Goal: Task Accomplishment & Management: Use online tool/utility

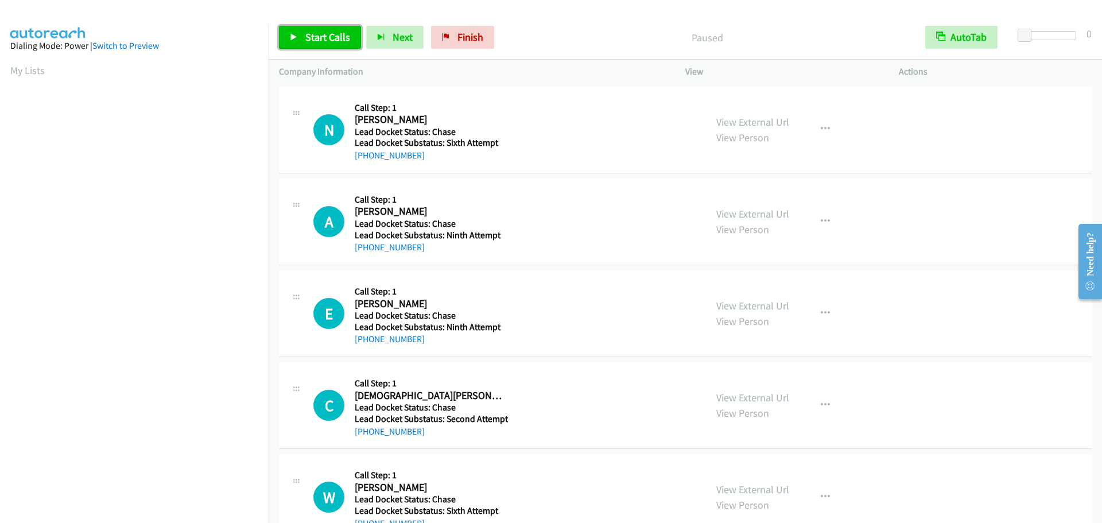
click at [313, 41] on span "Start Calls" at bounding box center [327, 36] width 45 height 13
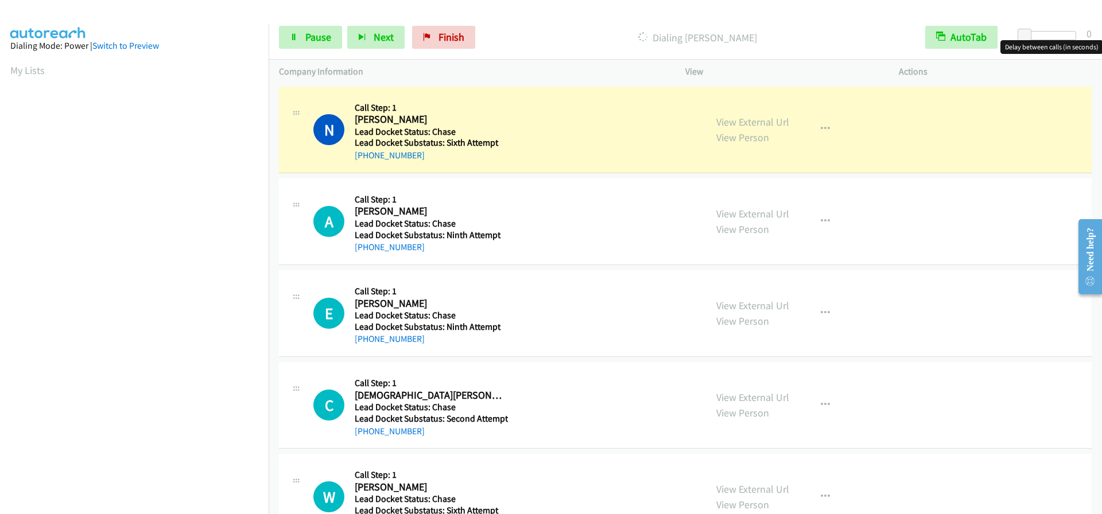
click at [1070, 37] on div at bounding box center [1049, 35] width 53 height 9
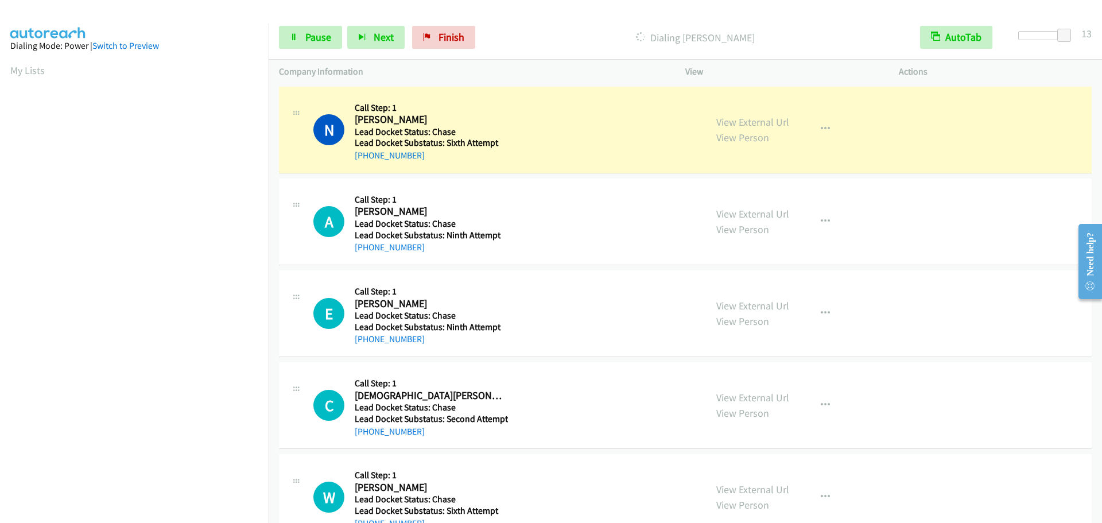
scroll to position [121, 0]
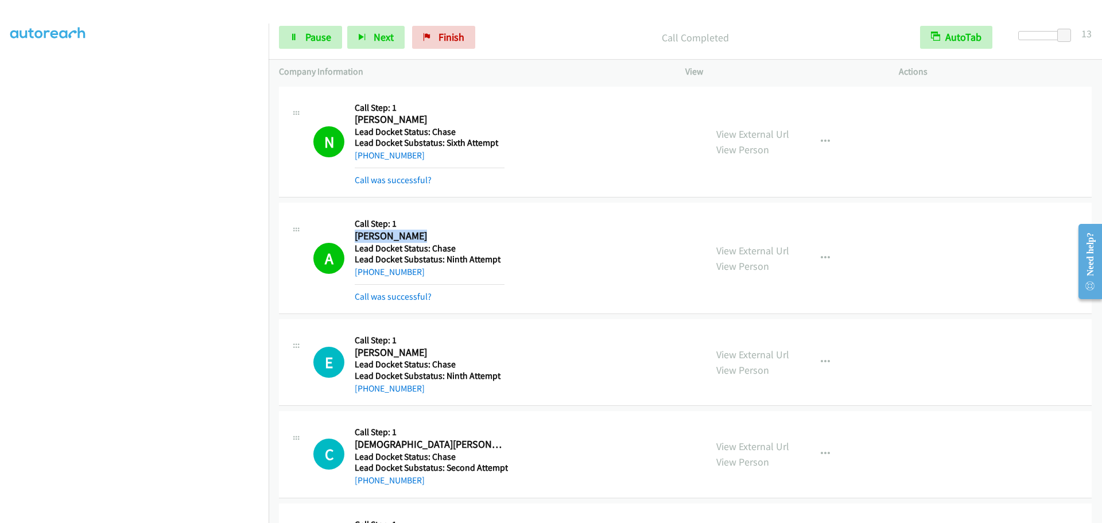
drag, startPoint x: 417, startPoint y: 237, endPoint x: 350, endPoint y: 230, distance: 66.9
click at [350, 230] on div "A Callback Scheduled Call Step: 1 Angeloj Costa America/New_York Lead Docket St…" at bounding box center [504, 258] width 382 height 90
copy h2 "Angeloj Costa"
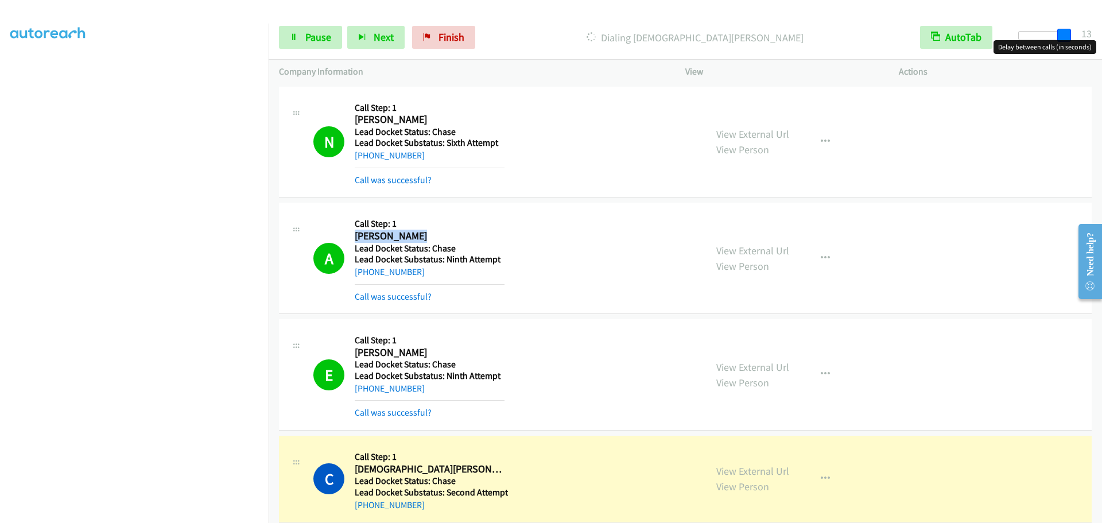
drag, startPoint x: 1064, startPoint y: 35, endPoint x: 1101, endPoint y: 36, distance: 37.3
click at [1101, 36] on div "Start Calls Pause Next Finish Dialing Christian Alba AutoTab AutoTab 13" at bounding box center [685, 37] width 833 height 44
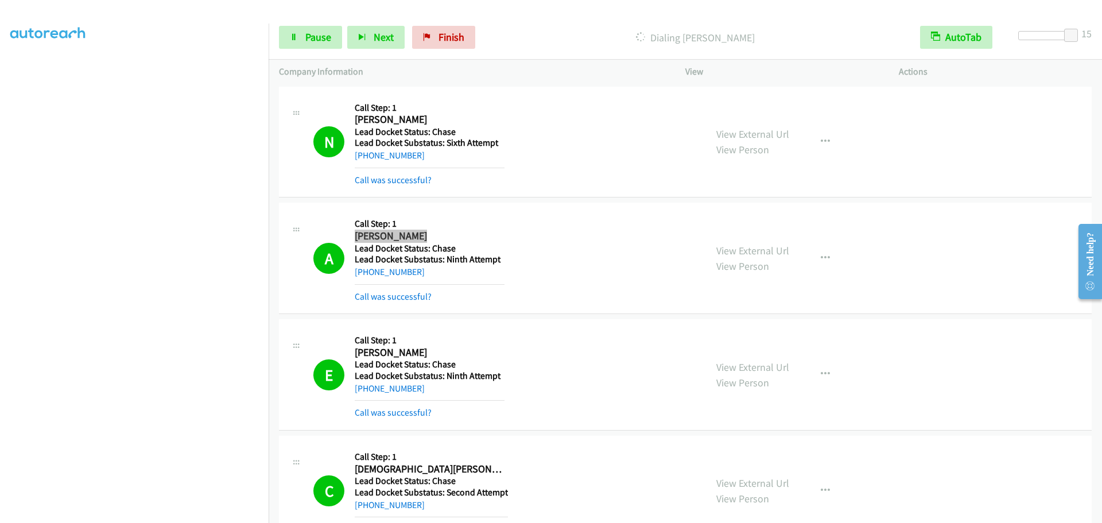
scroll to position [96, 0]
click at [297, 34] on icon at bounding box center [294, 38] width 8 height 8
click at [343, 33] on span "Start Calls" at bounding box center [327, 36] width 45 height 13
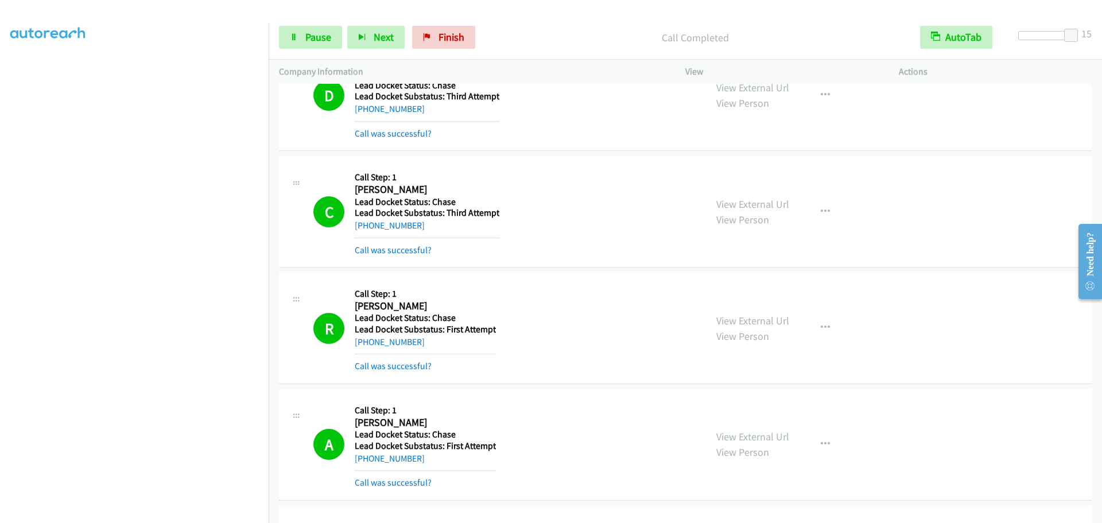
scroll to position [631, 0]
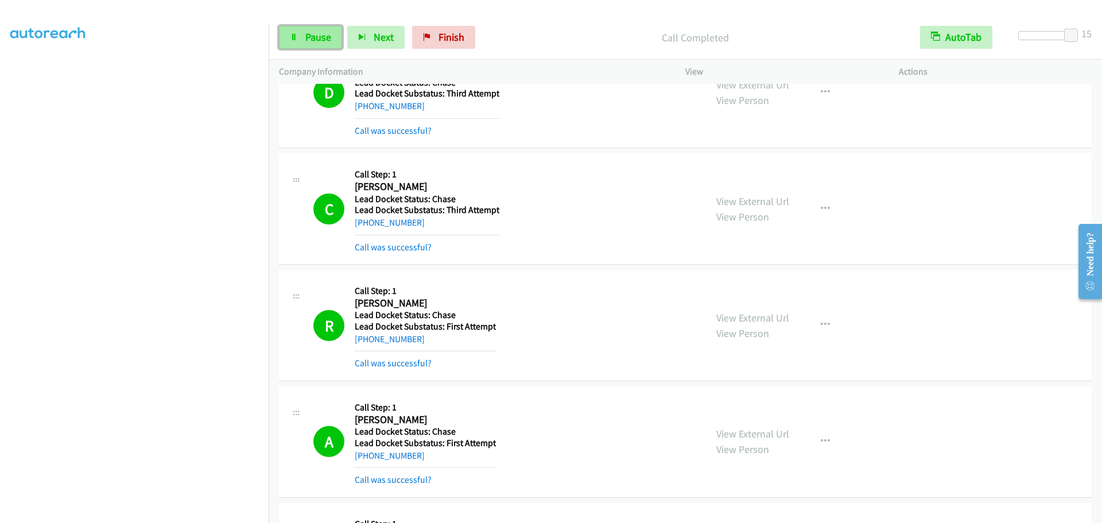
drag, startPoint x: 318, startPoint y: 42, endPoint x: 300, endPoint y: 41, distance: 19.0
click at [318, 41] on span "Pause" at bounding box center [318, 36] width 26 height 13
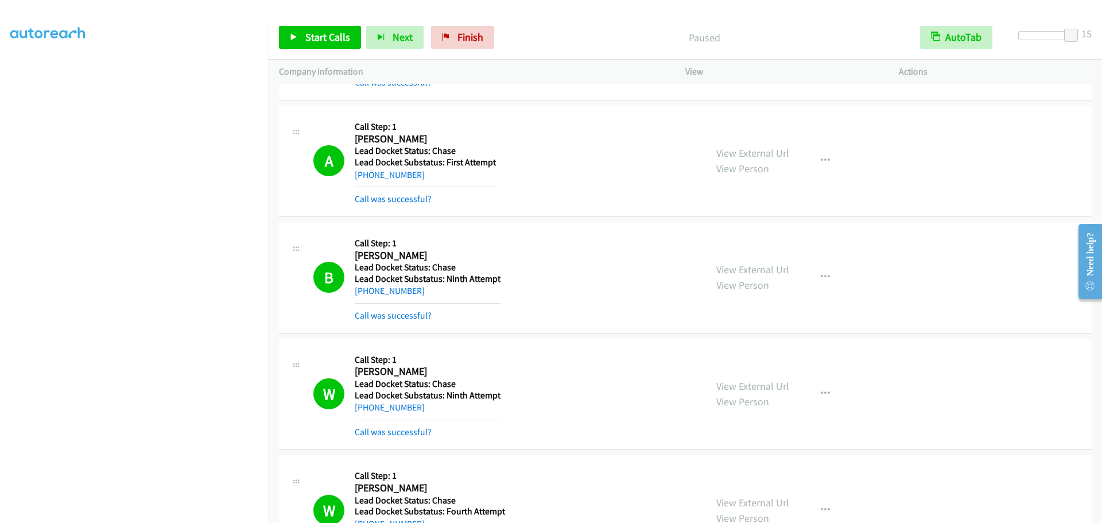
scroll to position [976, 0]
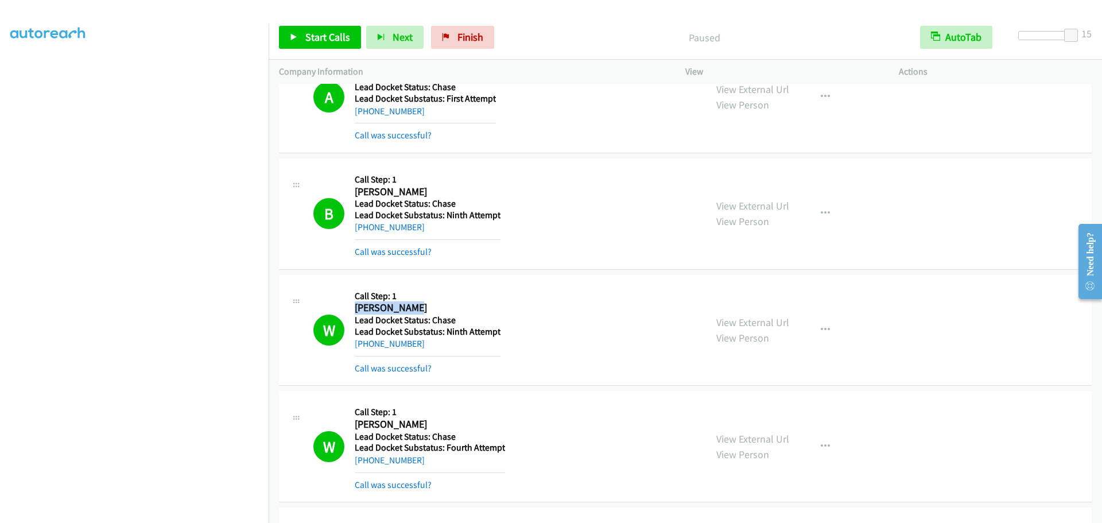
drag, startPoint x: 415, startPoint y: 311, endPoint x: 348, endPoint y: 307, distance: 67.8
click at [348, 307] on div "W Callback Scheduled Call Step: 1 William Sams America/New_York Lead Docket Sta…" at bounding box center [504, 330] width 382 height 90
copy h2 "William Sams"
click at [325, 34] on span "Start Calls" at bounding box center [327, 36] width 45 height 13
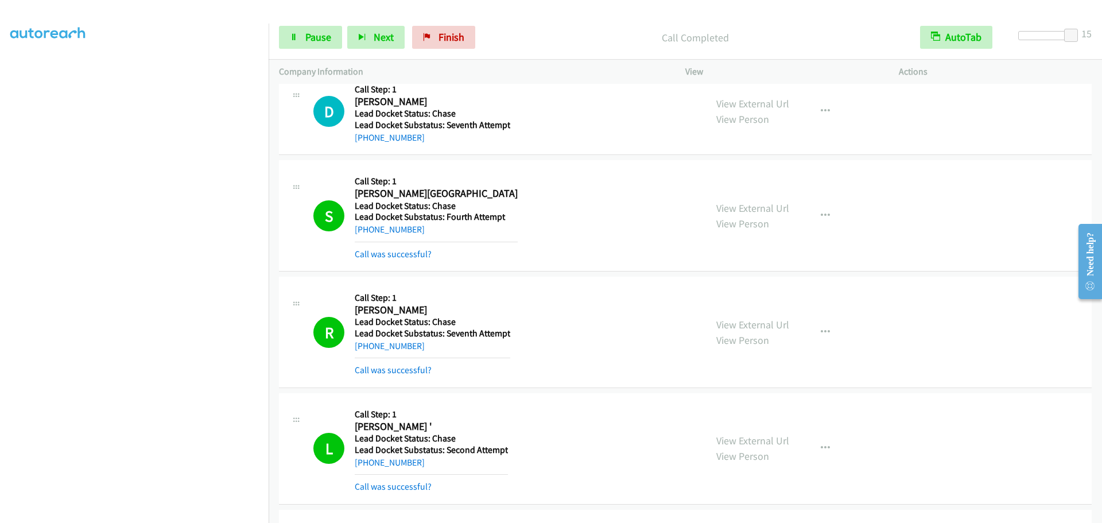
scroll to position [1435, 0]
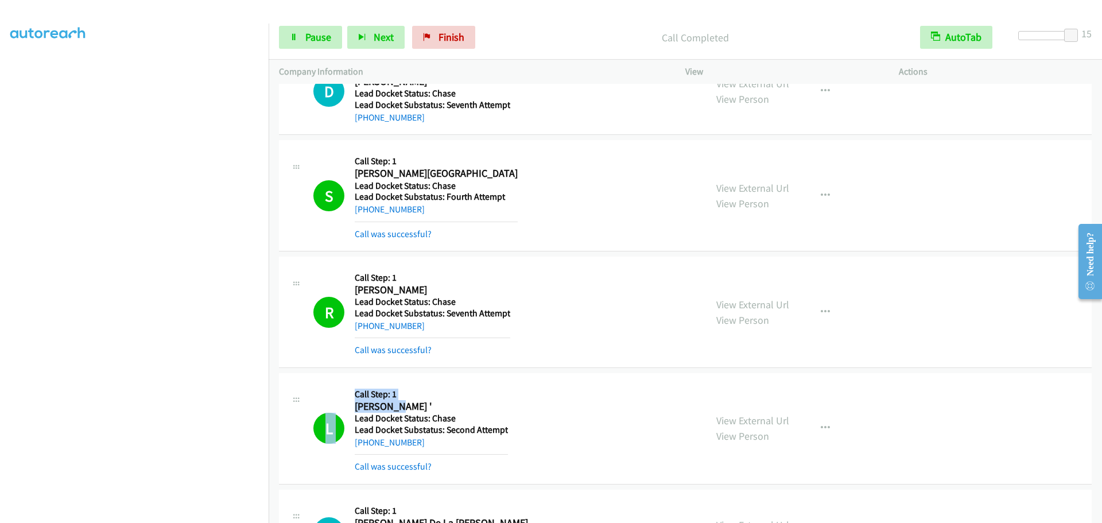
drag, startPoint x: 399, startPoint y: 399, endPoint x: 340, endPoint y: 401, distance: 59.1
click at [340, 401] on div "L Callback Scheduled Call Step: 1 Letisia ' America/New_York Lead Docket Status…" at bounding box center [504, 428] width 382 height 90
drag, startPoint x: 401, startPoint y: 410, endPoint x: 398, endPoint y: 432, distance: 22.0
click at [401, 409] on h2 "Letisia '" at bounding box center [431, 406] width 153 height 13
drag, startPoint x: 422, startPoint y: 440, endPoint x: 356, endPoint y: 441, distance: 66.0
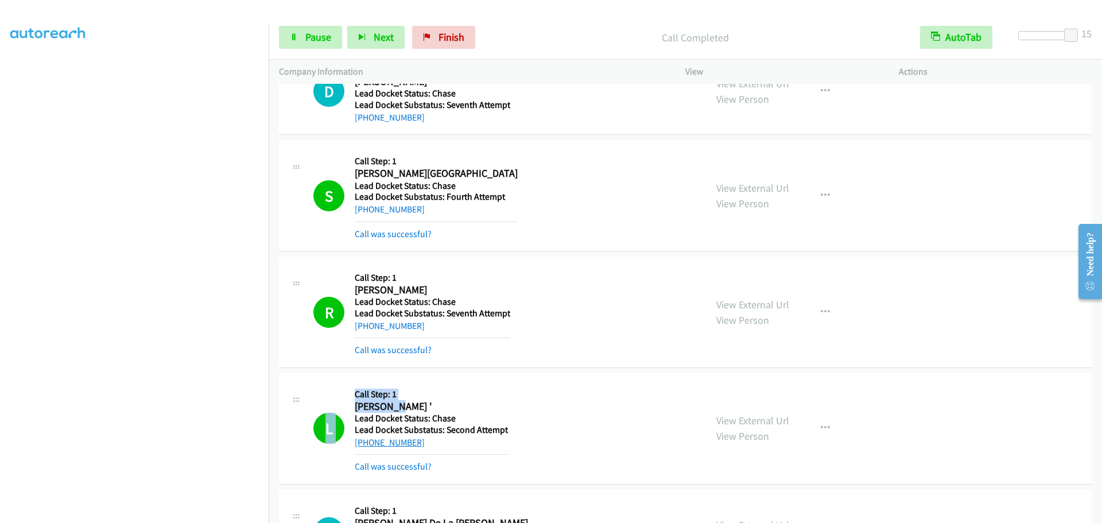
click at [356, 441] on div "+1 260-557-9100" at bounding box center [431, 443] width 153 height 14
copy link "+1 260-557-9100"
click at [298, 41] on link "Pause" at bounding box center [310, 37] width 63 height 23
click at [323, 27] on link "Start Calls" at bounding box center [320, 37] width 82 height 23
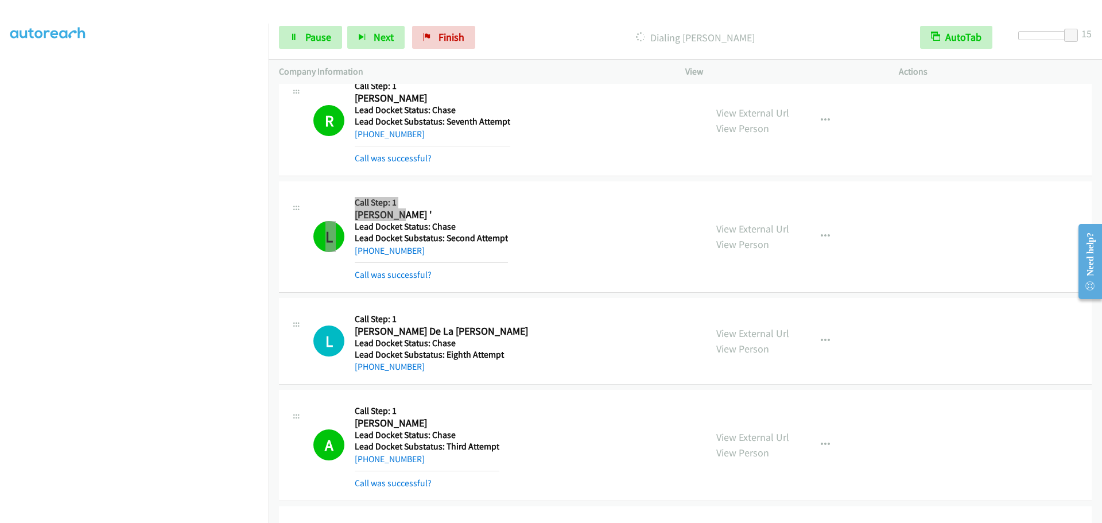
scroll to position [1499, 0]
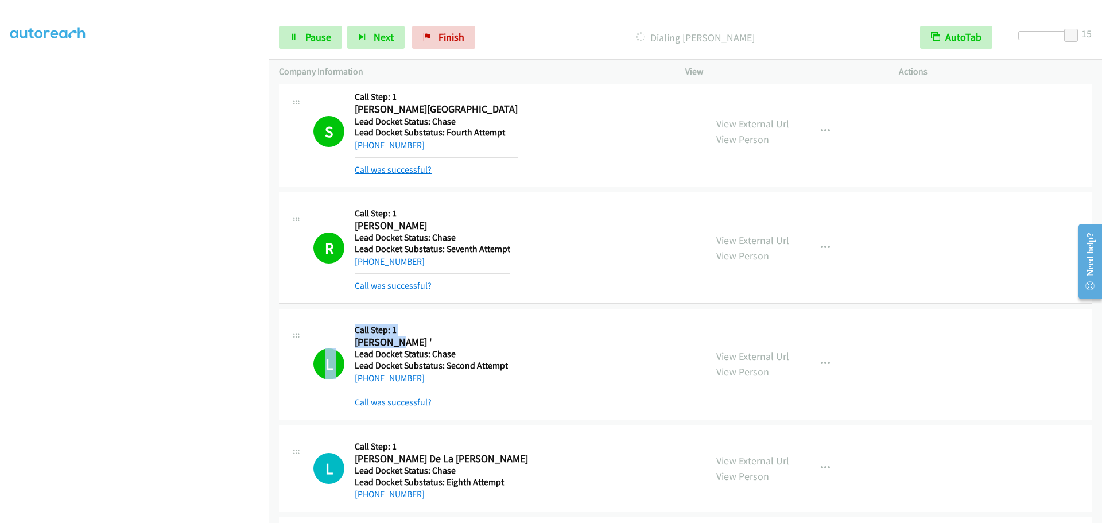
click at [402, 173] on link "Call was successful?" at bounding box center [393, 169] width 77 height 11
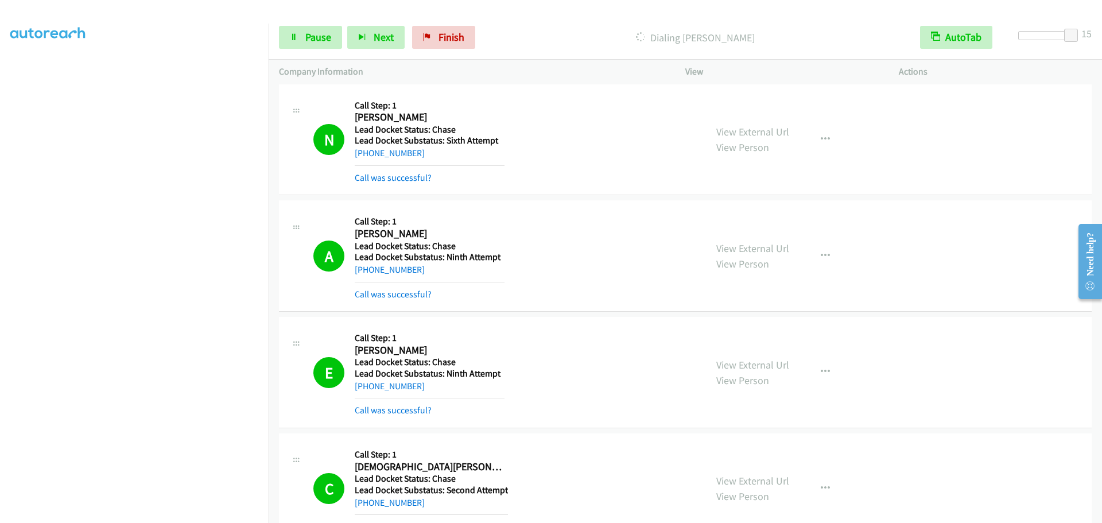
scroll to position [0, 0]
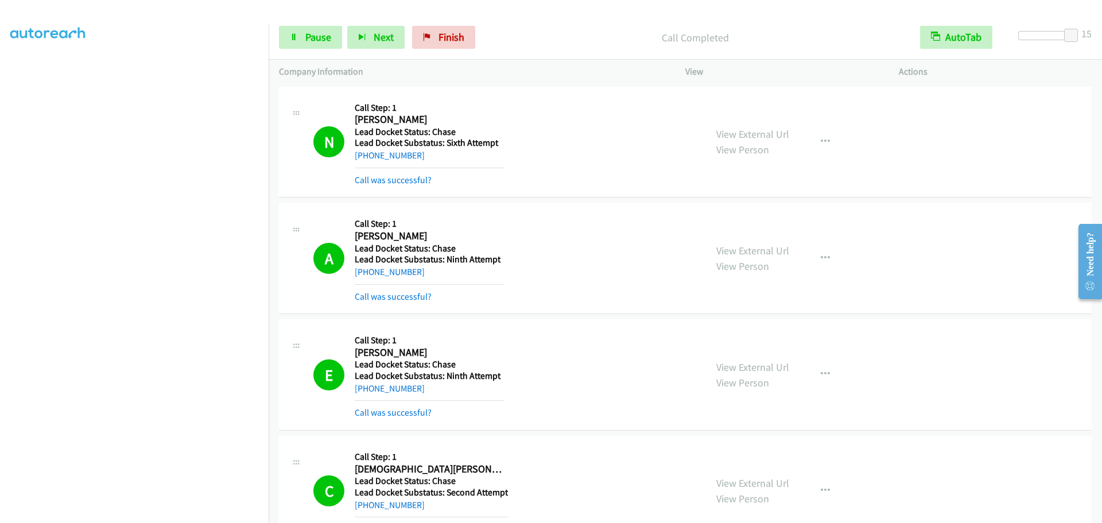
click at [562, 178] on div "N Callback Scheduled Call Step: 1 Neulah Hammond America/Chicago Lead Docket St…" at bounding box center [504, 142] width 382 height 90
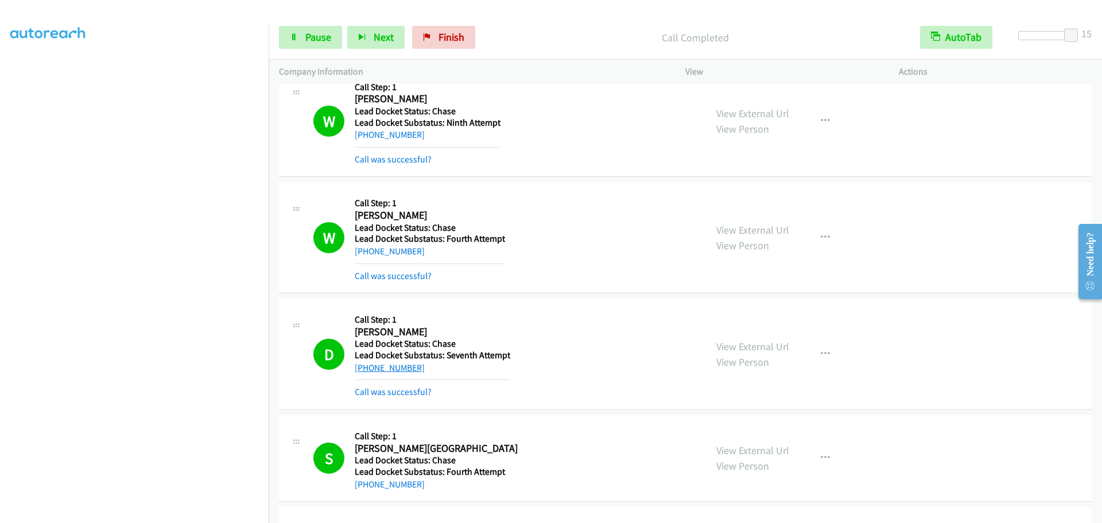
scroll to position [1205, 0]
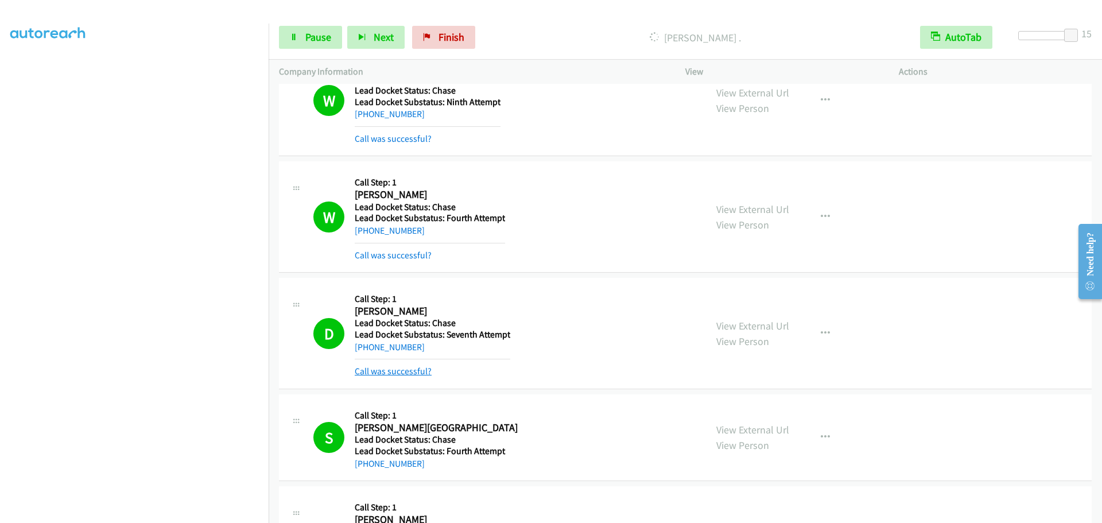
click at [371, 373] on link "Call was successful?" at bounding box center [393, 371] width 77 height 11
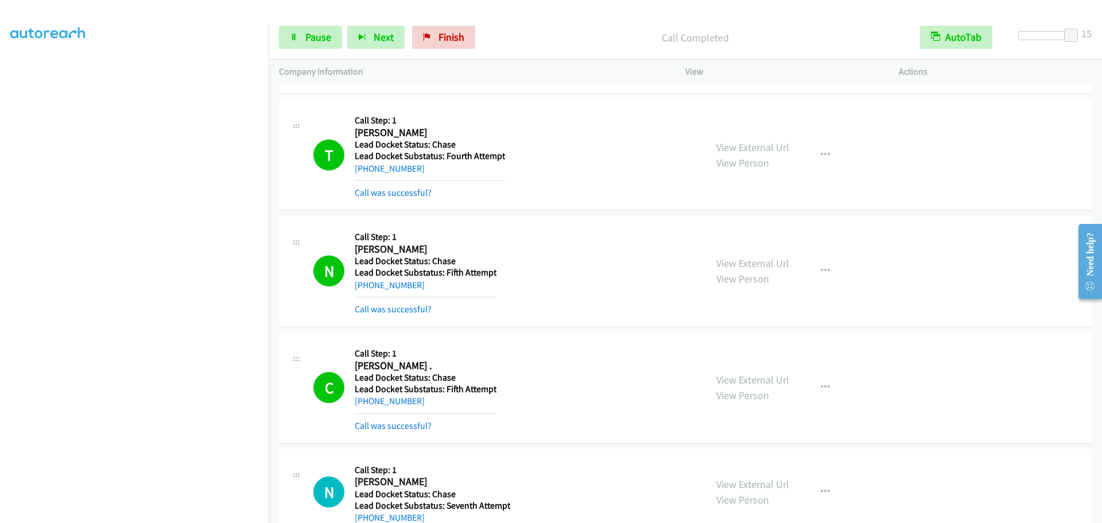
scroll to position [2130, 0]
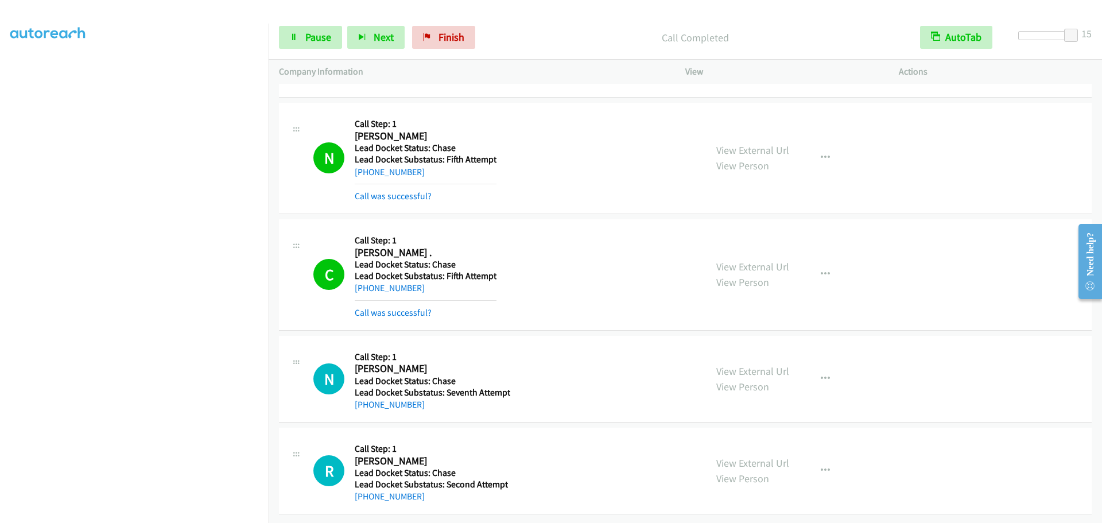
drag, startPoint x: 426, startPoint y: 492, endPoint x: 366, endPoint y: 496, distance: 61.0
click at [366, 496] on div "R Callback Scheduled Call Step: 1 Rick Niblick America/New_York Lead Docket Sta…" at bounding box center [685, 471] width 813 height 87
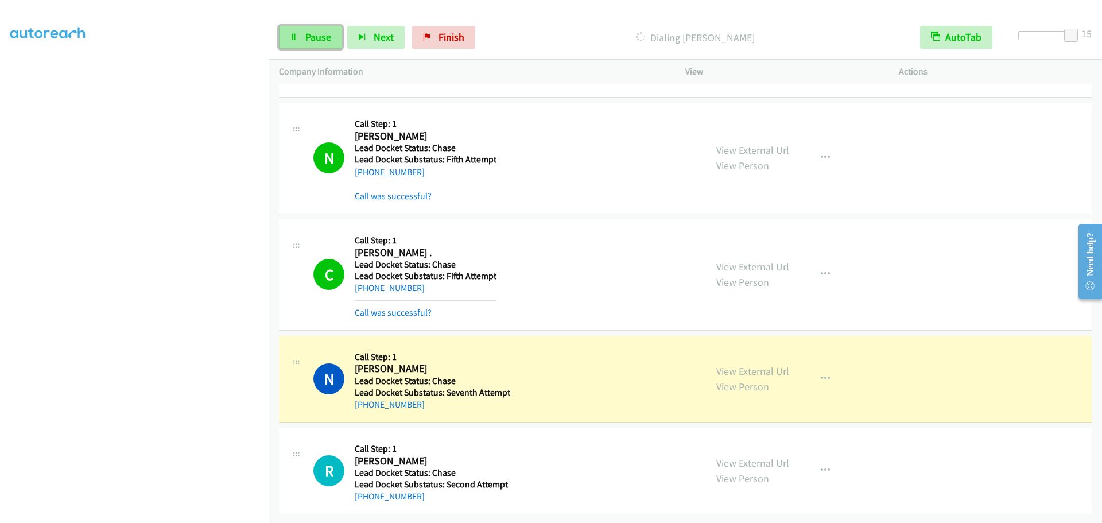
click at [300, 38] on link "Pause" at bounding box center [310, 37] width 63 height 23
drag, startPoint x: 430, startPoint y: 285, endPoint x: 366, endPoint y: 282, distance: 64.9
click at [366, 282] on div "+1 330-461-5756" at bounding box center [426, 288] width 142 height 14
copy link "330-461-5756"
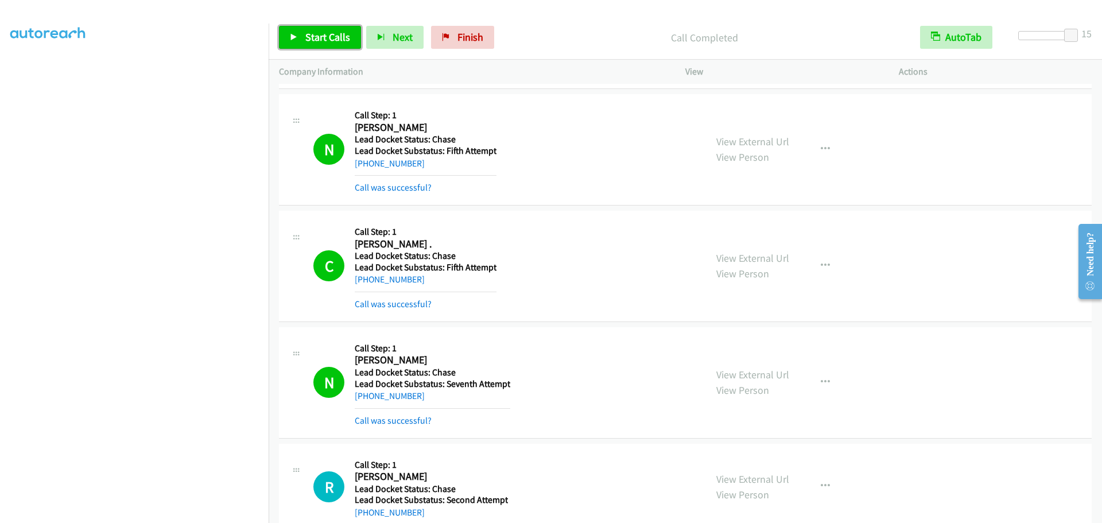
click at [316, 40] on span "Start Calls" at bounding box center [327, 36] width 45 height 13
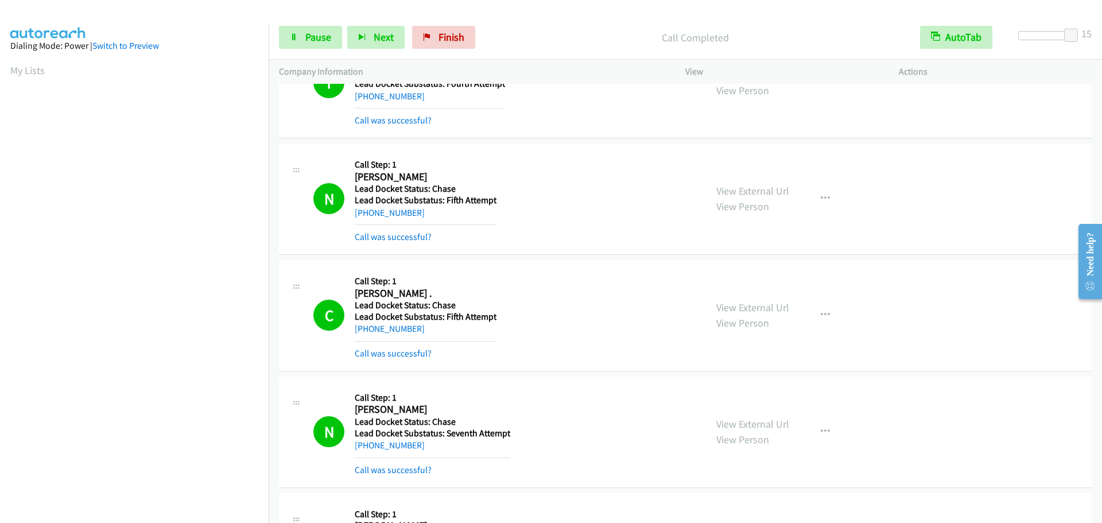
scroll to position [2015, 0]
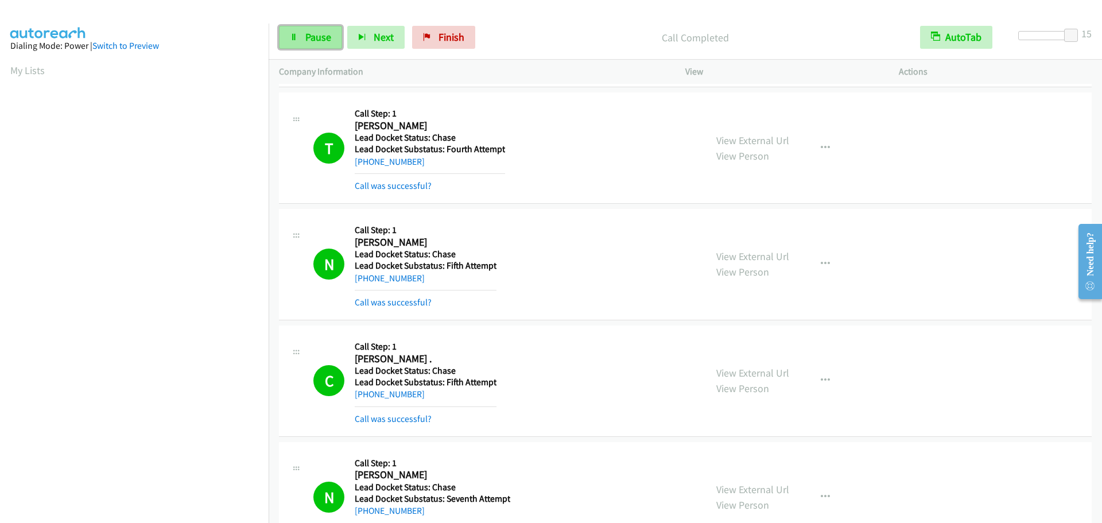
click at [325, 37] on span "Pause" at bounding box center [318, 36] width 26 height 13
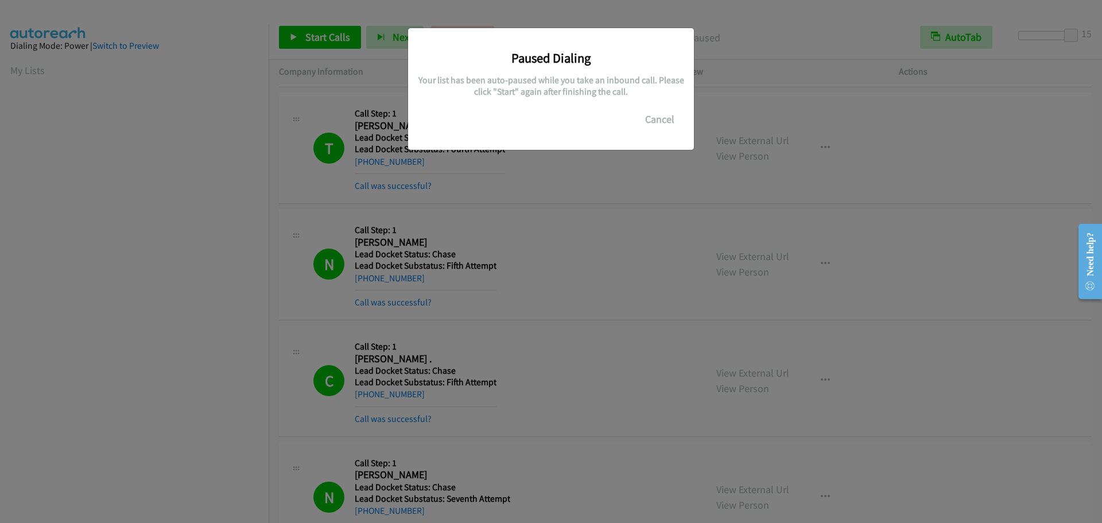
scroll to position [121, 0]
click at [652, 122] on button "Cancel" at bounding box center [659, 119] width 51 height 23
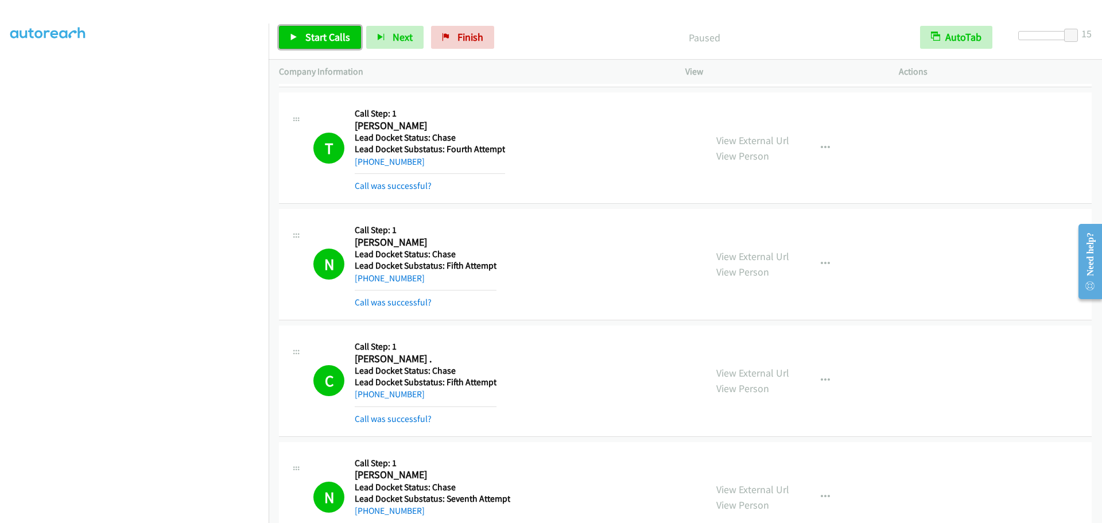
click at [325, 41] on span "Start Calls" at bounding box center [327, 36] width 45 height 13
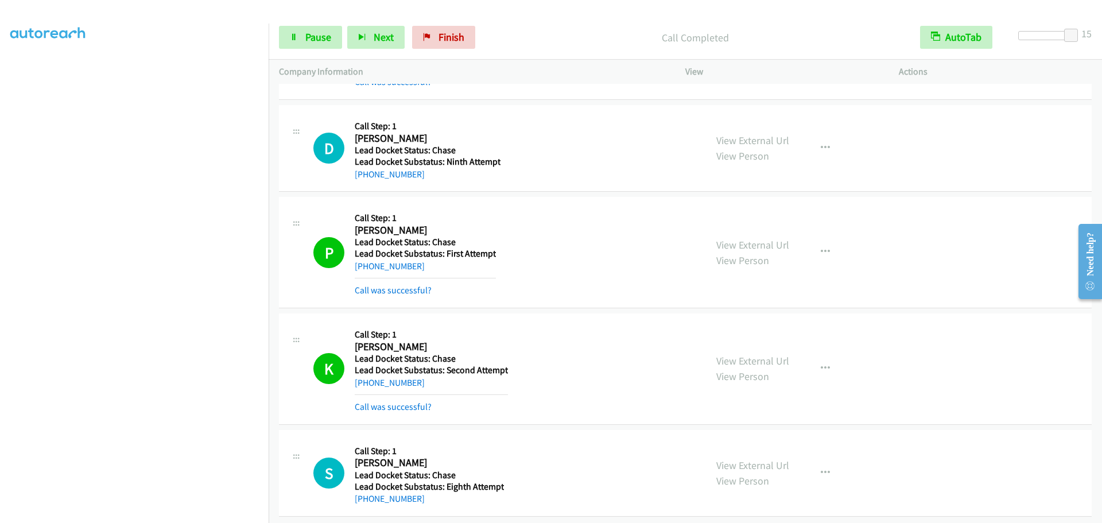
scroll to position [2819, 0]
drag, startPoint x: 427, startPoint y: 270, endPoint x: 366, endPoint y: 267, distance: 61.4
click at [366, 267] on div "+1 402-826-3835" at bounding box center [425, 265] width 141 height 14
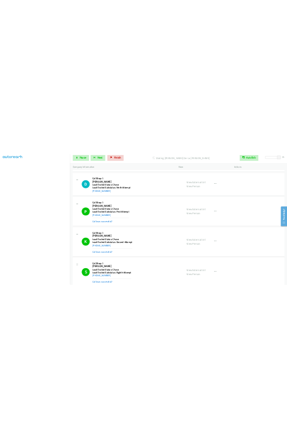
scroll to position [2853, 0]
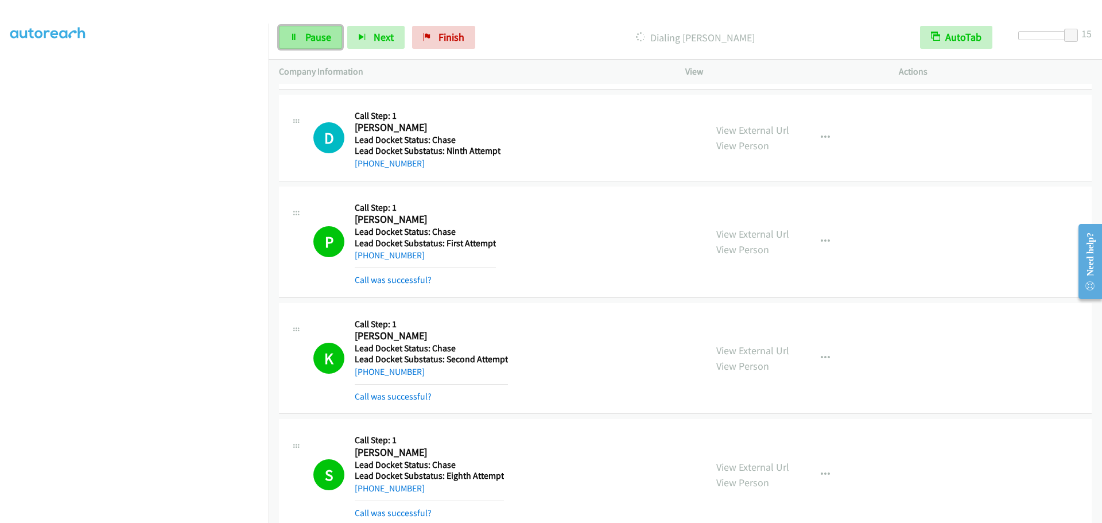
click at [322, 42] on span "Pause" at bounding box center [318, 36] width 26 height 13
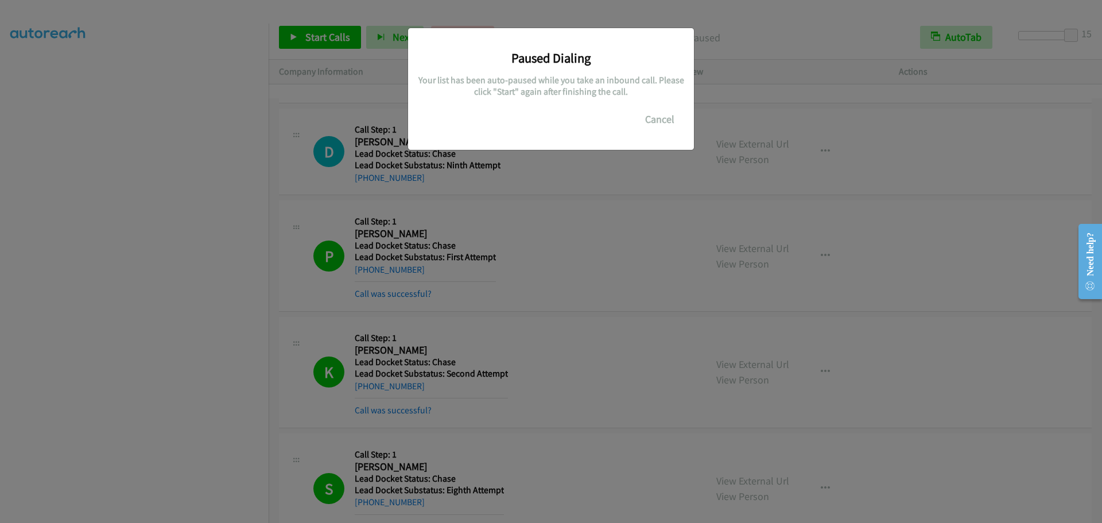
scroll to position [3395, 0]
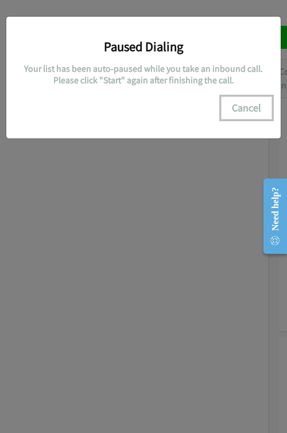
click at [247, 110] on button "Cancel" at bounding box center [246, 107] width 51 height 23
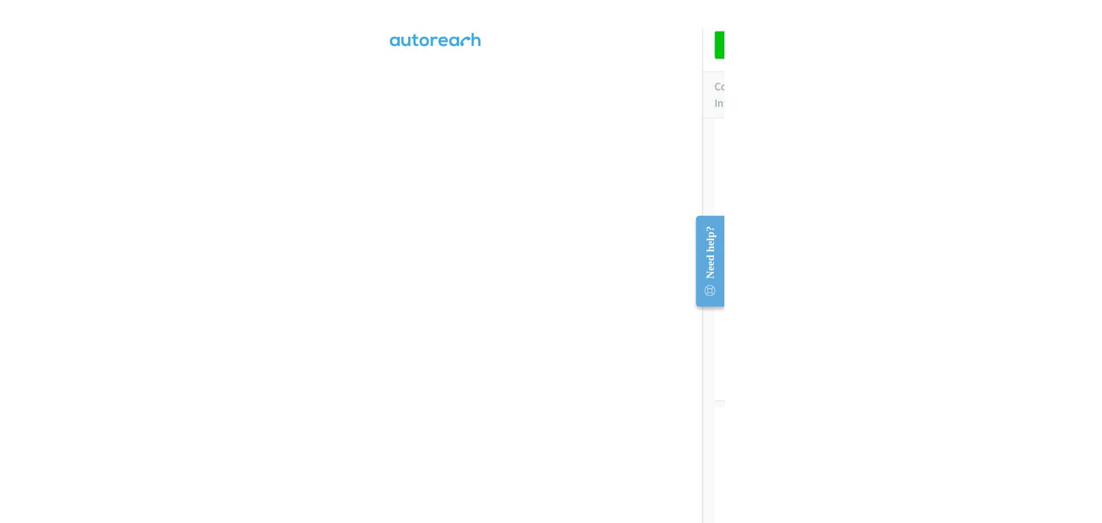
scroll to position [2853, 0]
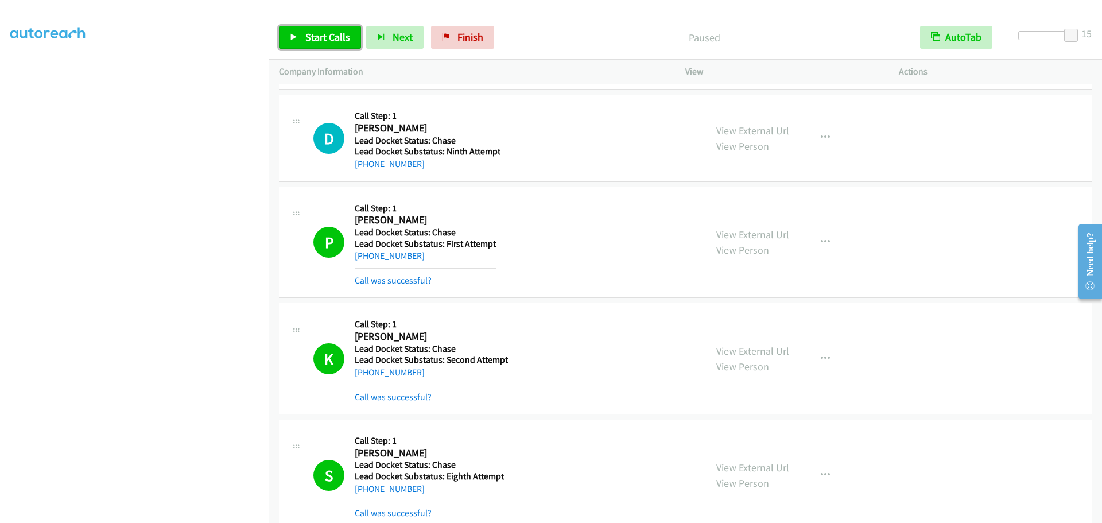
click at [332, 31] on span "Start Calls" at bounding box center [327, 36] width 45 height 13
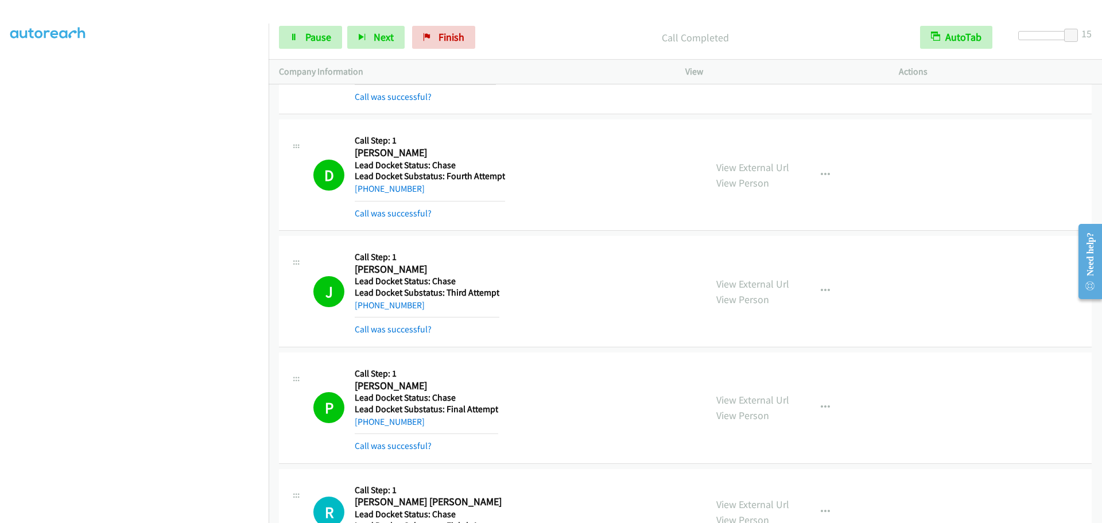
scroll to position [3876, 0]
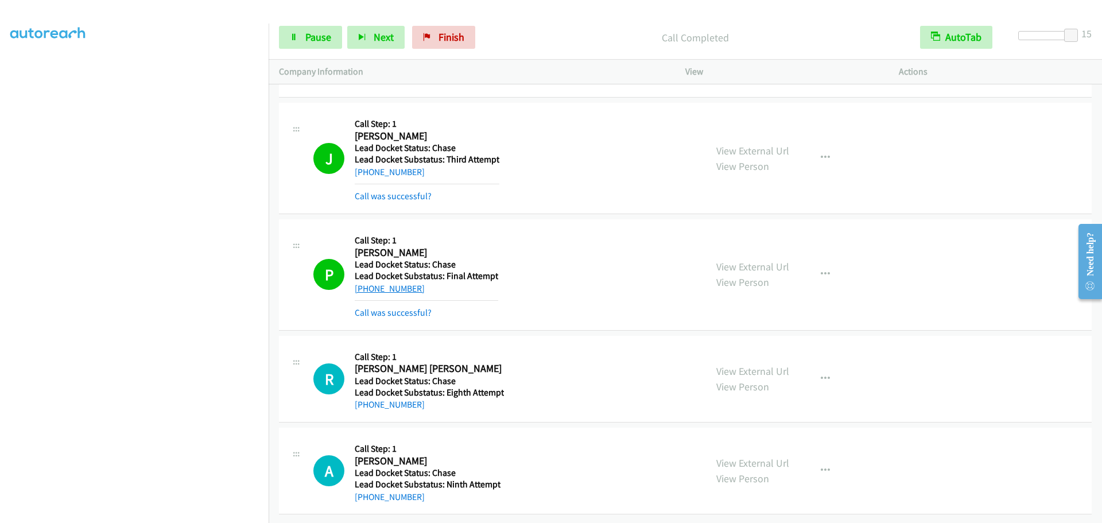
drag, startPoint x: 425, startPoint y: 281, endPoint x: 359, endPoint y: 283, distance: 65.4
click at [359, 283] on div "+1 502-544-6607" at bounding box center [426, 289] width 143 height 14
copy link "1 502-544-6607"
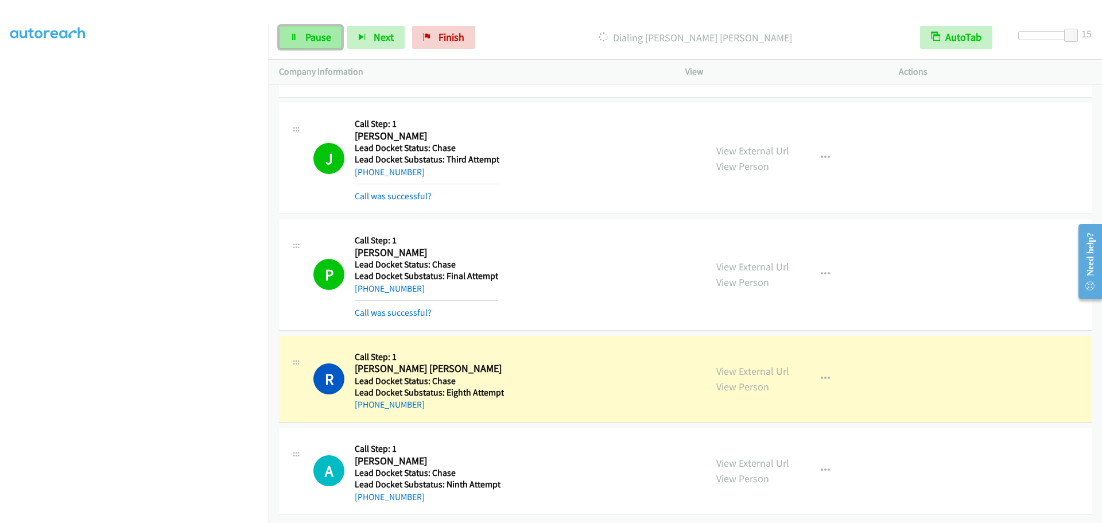
click at [302, 44] on link "Pause" at bounding box center [310, 37] width 63 height 23
drag, startPoint x: 318, startPoint y: 37, endPoint x: 318, endPoint y: 44, distance: 6.3
click at [318, 36] on span "Start Calls" at bounding box center [327, 36] width 45 height 13
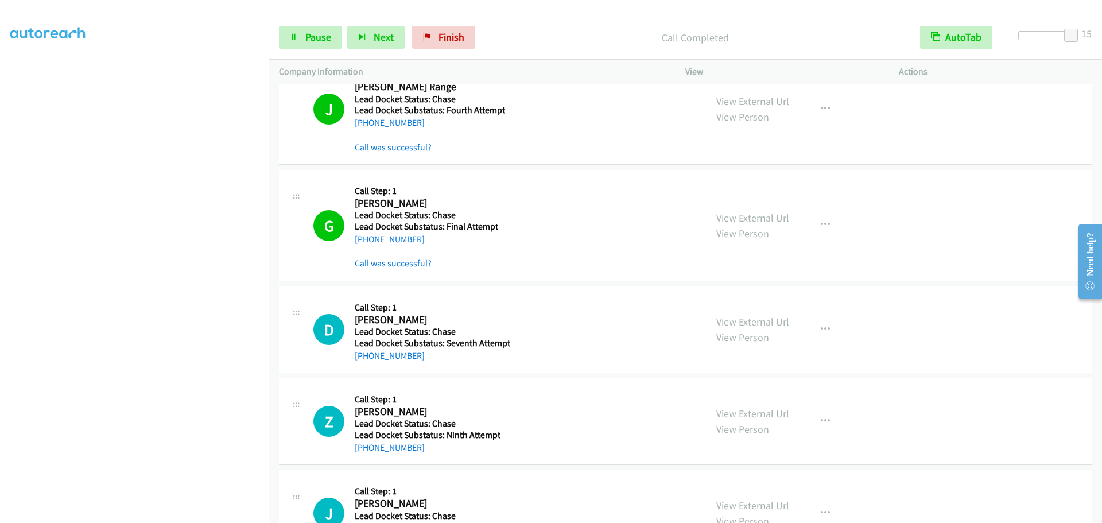
scroll to position [4296, 0]
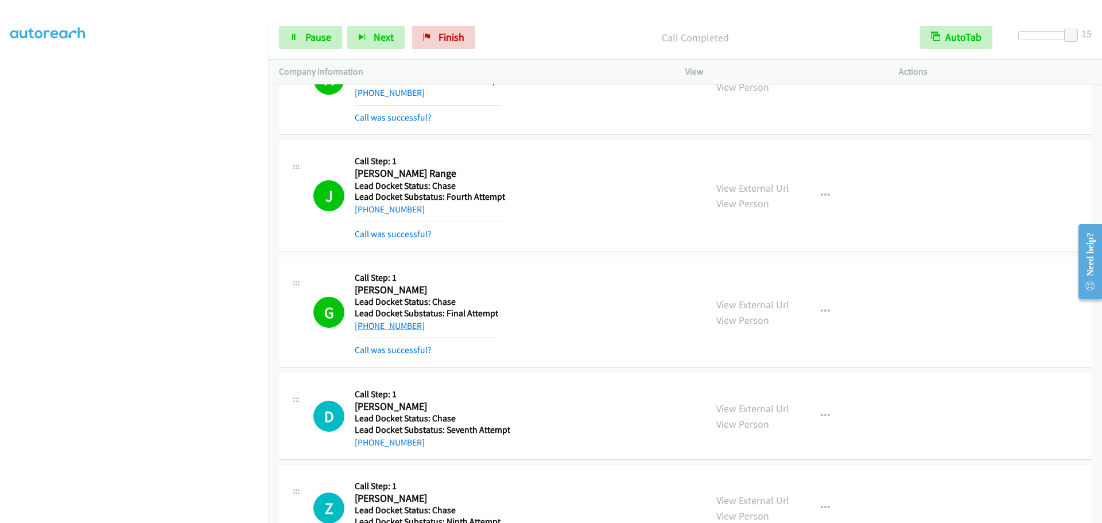
drag, startPoint x: 426, startPoint y: 329, endPoint x: 357, endPoint y: 325, distance: 69.0
click at [357, 325] on div "+1 423-863-4457" at bounding box center [426, 326] width 143 height 14
copy link "1 423-863-4457"
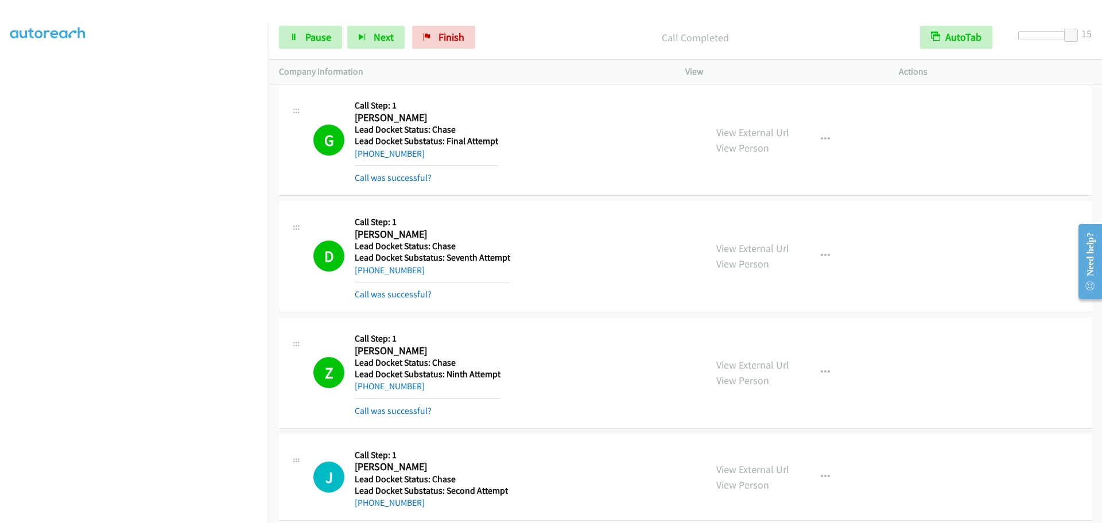
scroll to position [4575, 0]
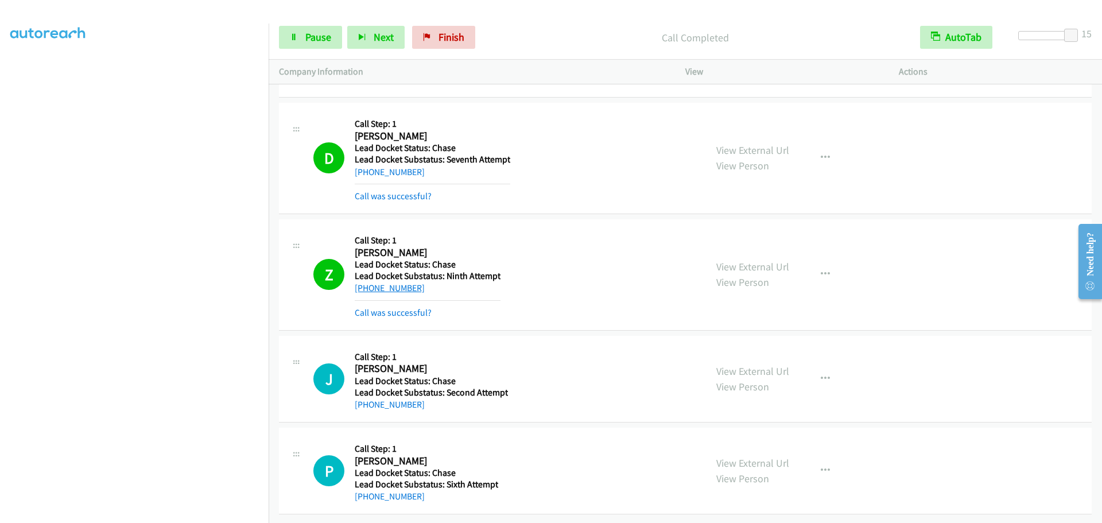
drag, startPoint x: 428, startPoint y: 283, endPoint x: 365, endPoint y: 281, distance: 62.6
click at [365, 281] on div "+1 580-725-3433" at bounding box center [428, 288] width 146 height 14
copy link "580-725-3433"
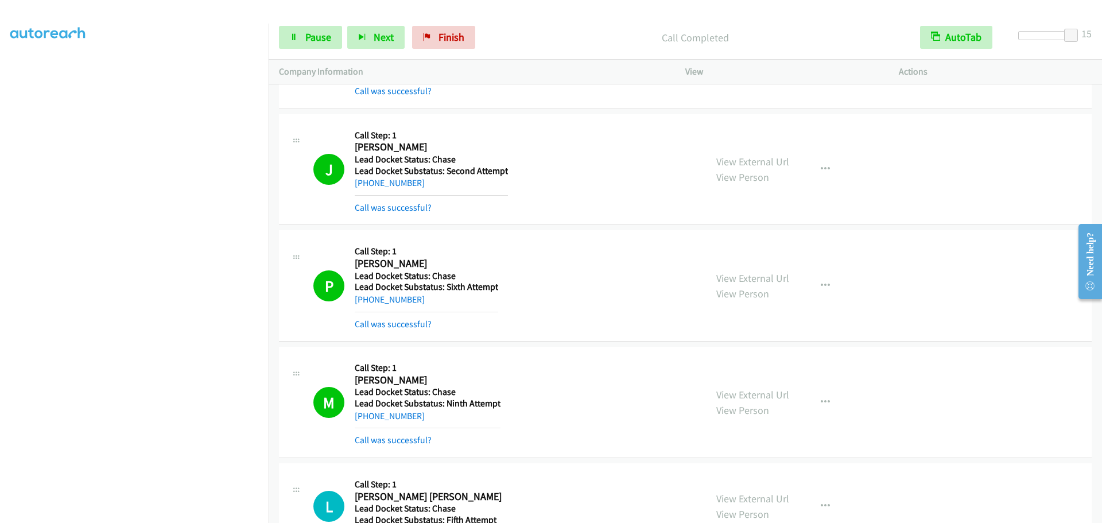
scroll to position [4804, 0]
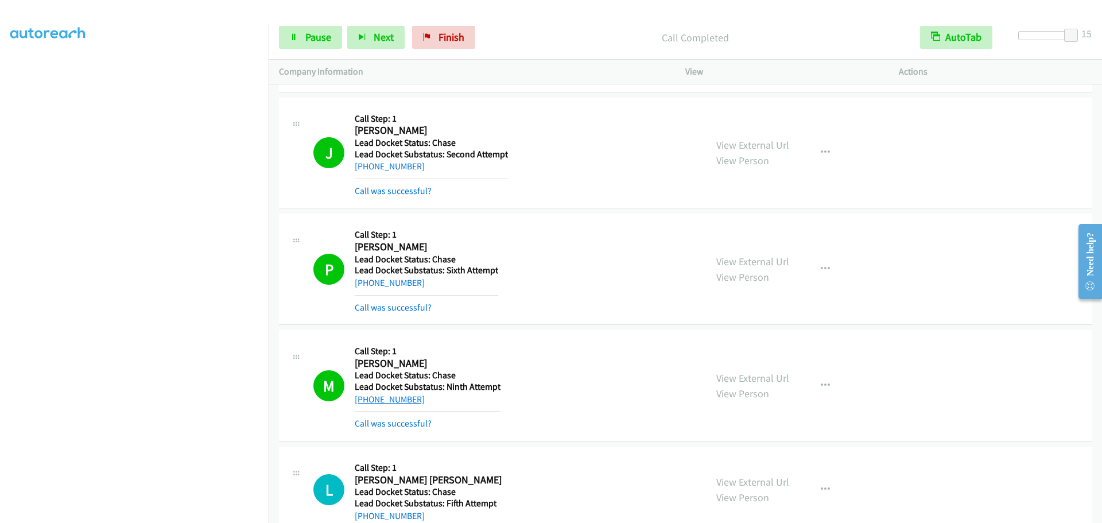
drag, startPoint x: 417, startPoint y: 399, endPoint x: 367, endPoint y: 404, distance: 50.7
click at [367, 404] on div "+1 256-874-2812" at bounding box center [428, 400] width 146 height 14
copy link "256-874-2812"
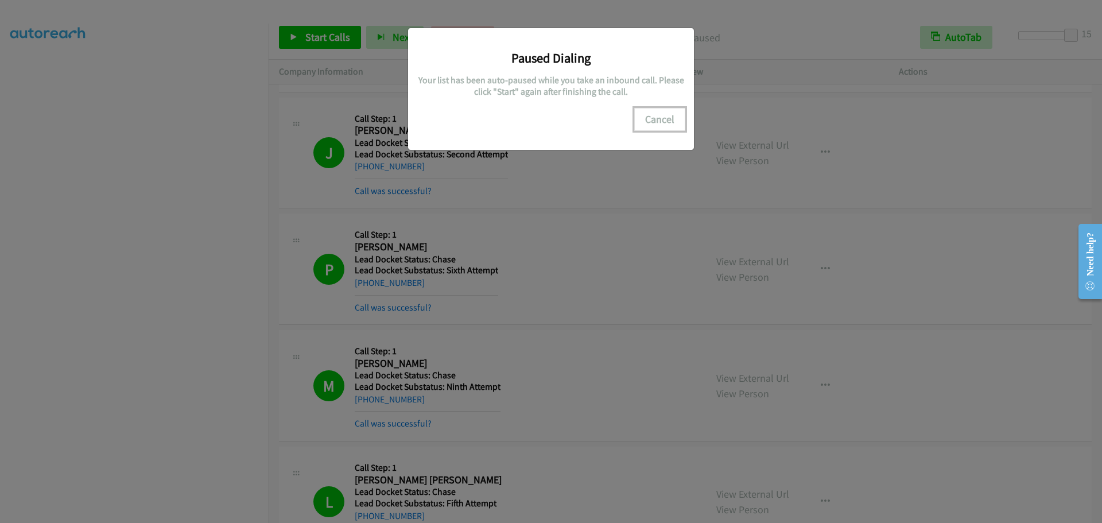
drag, startPoint x: 663, startPoint y: 127, endPoint x: 650, endPoint y: 125, distance: 14.1
click at [663, 128] on button "Cancel" at bounding box center [659, 119] width 51 height 23
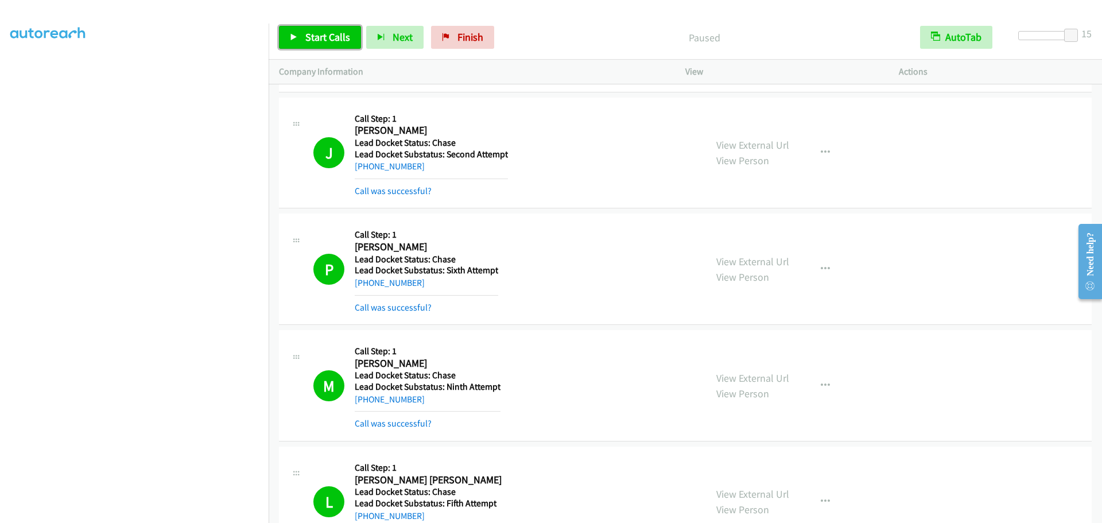
click at [314, 36] on span "Start Calls" at bounding box center [327, 36] width 45 height 13
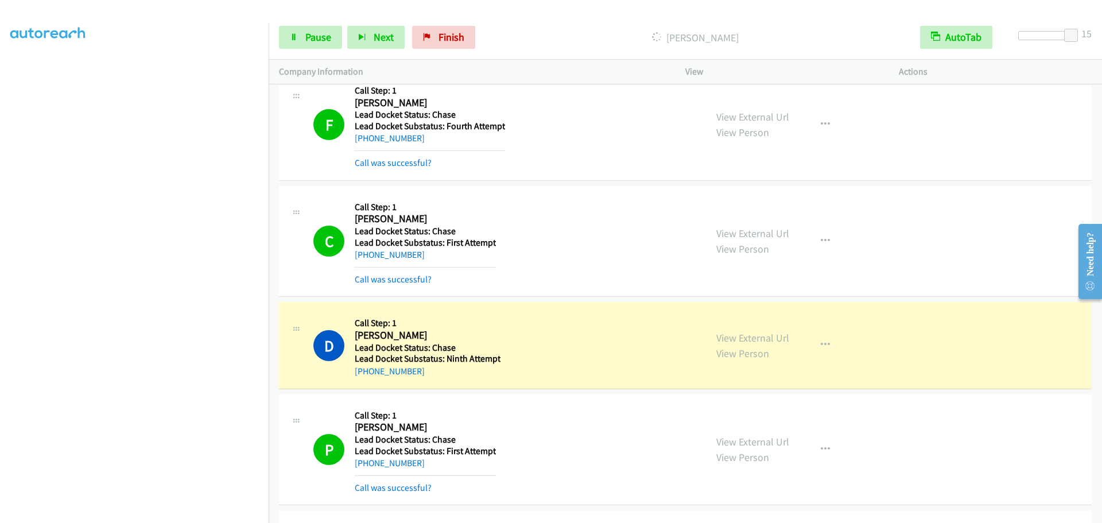
scroll to position [2640, 0]
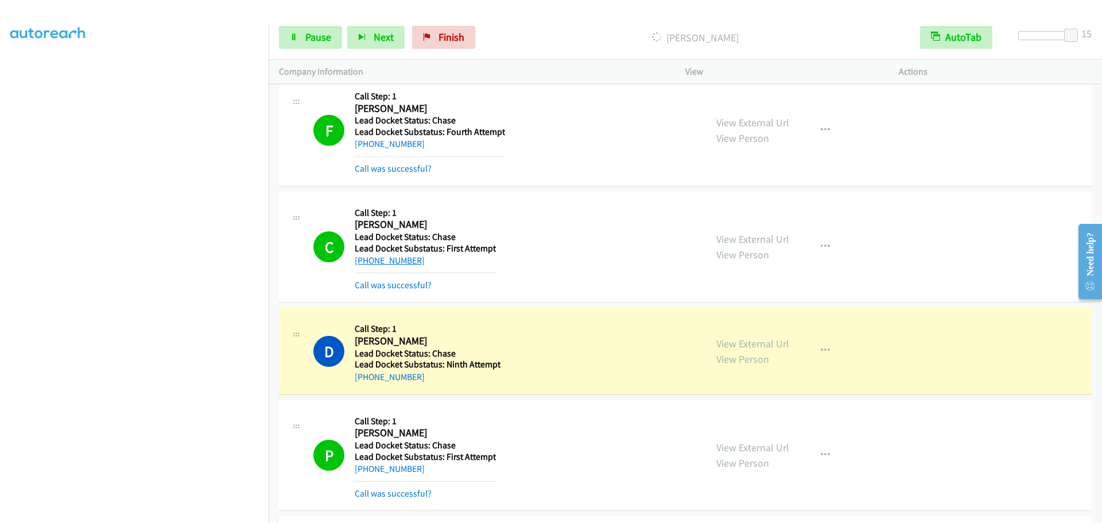
drag, startPoint x: 427, startPoint y: 262, endPoint x: 366, endPoint y: 259, distance: 61.5
click at [366, 259] on div "+1 850-529-7179" at bounding box center [425, 261] width 141 height 14
copy link "850-529-7179"
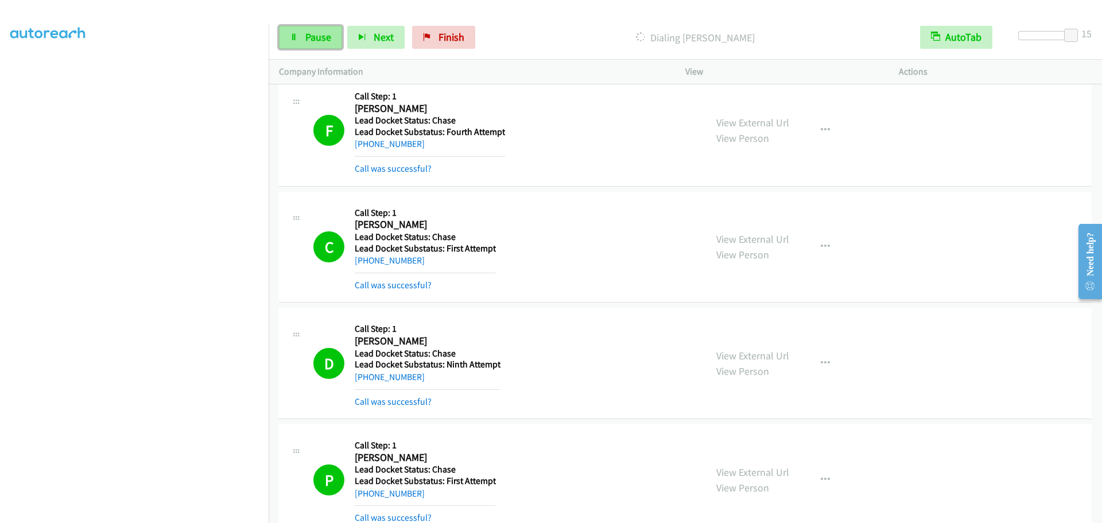
click at [309, 38] on span "Pause" at bounding box center [318, 36] width 26 height 13
click at [323, 40] on span "Start Calls" at bounding box center [327, 36] width 45 height 13
click at [317, 33] on span "Pause" at bounding box center [318, 36] width 26 height 13
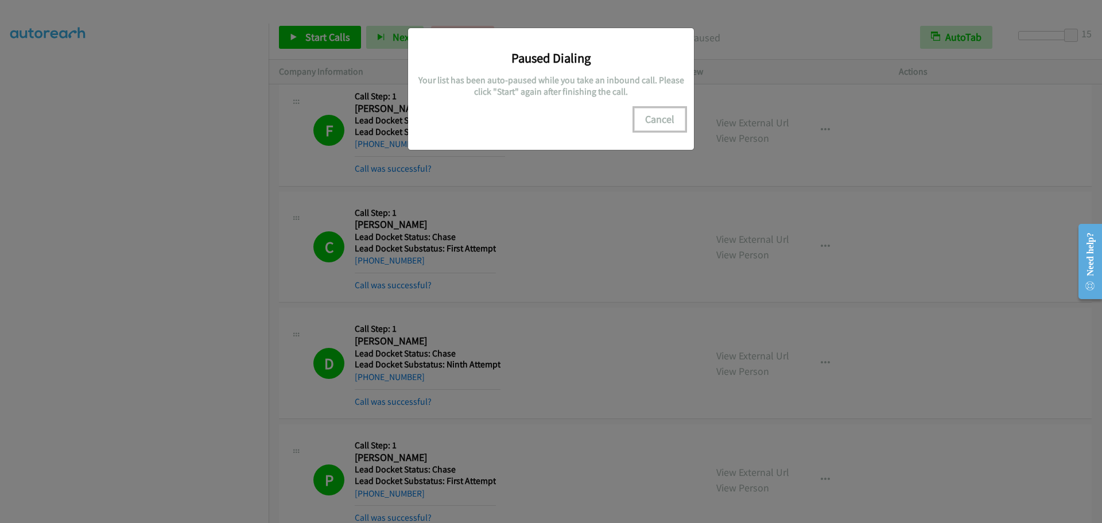
click at [658, 122] on button "Cancel" at bounding box center [659, 119] width 51 height 23
